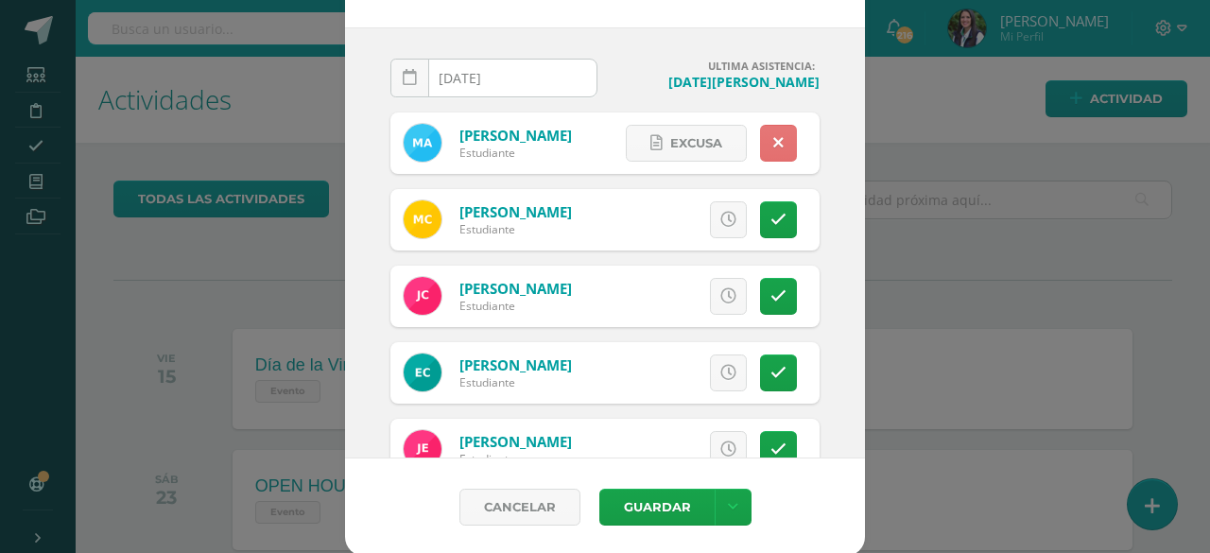
click at [760, 141] on link at bounding box center [778, 143] width 37 height 37
click at [716, 145] on link at bounding box center [728, 143] width 37 height 37
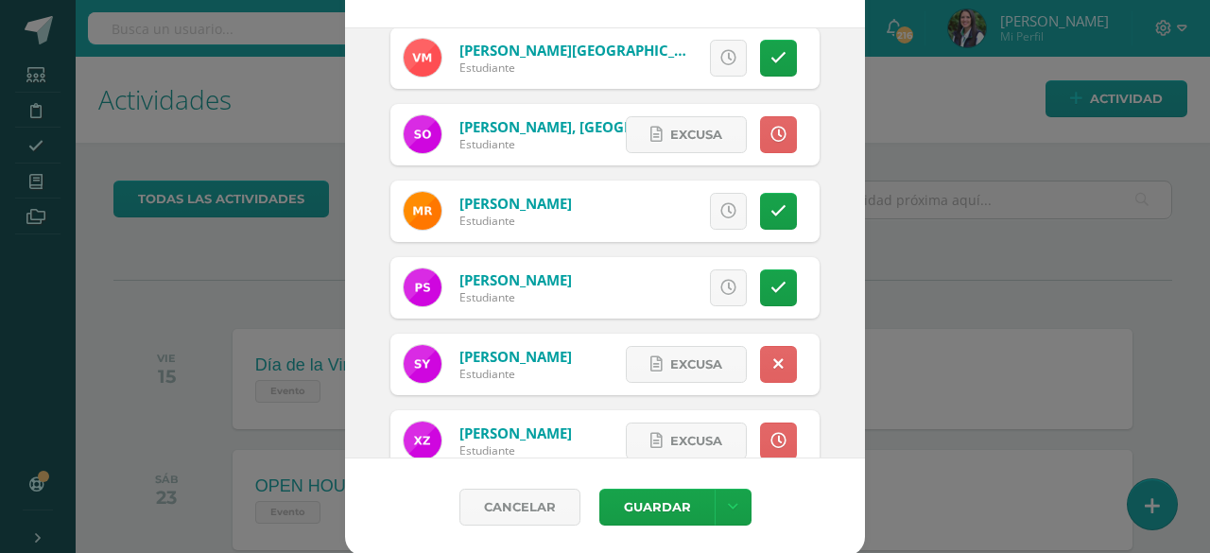
scroll to position [894, 0]
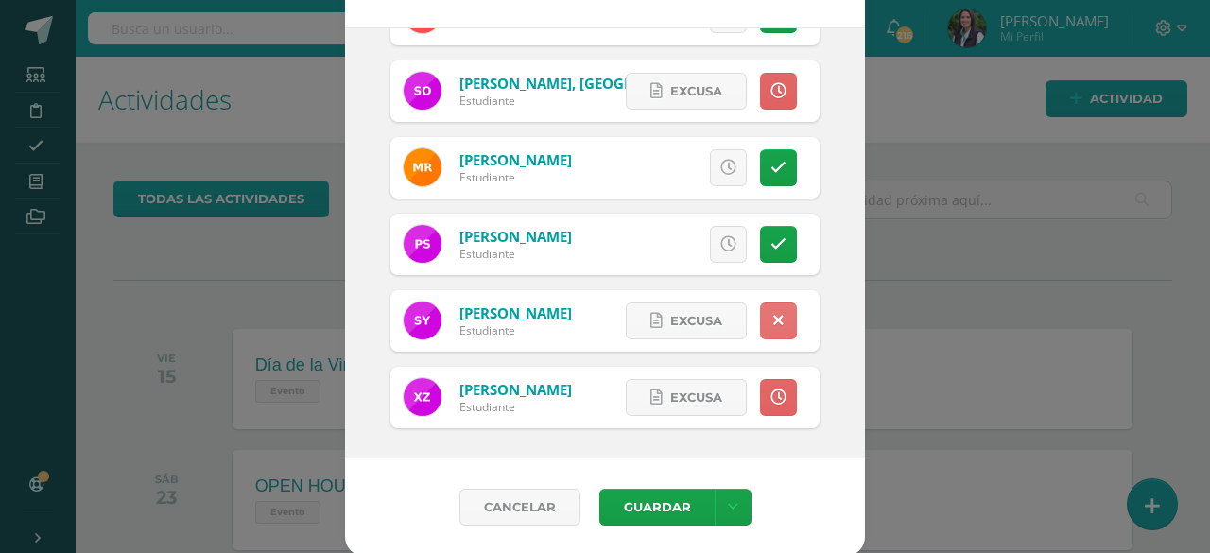
click at [773, 317] on icon at bounding box center [778, 321] width 10 height 16
click at [720, 325] on icon at bounding box center [728, 321] width 16 height 16
click at [653, 507] on button "Guardar" at bounding box center [656, 507] width 115 height 37
